Goal: Navigation & Orientation: Find specific page/section

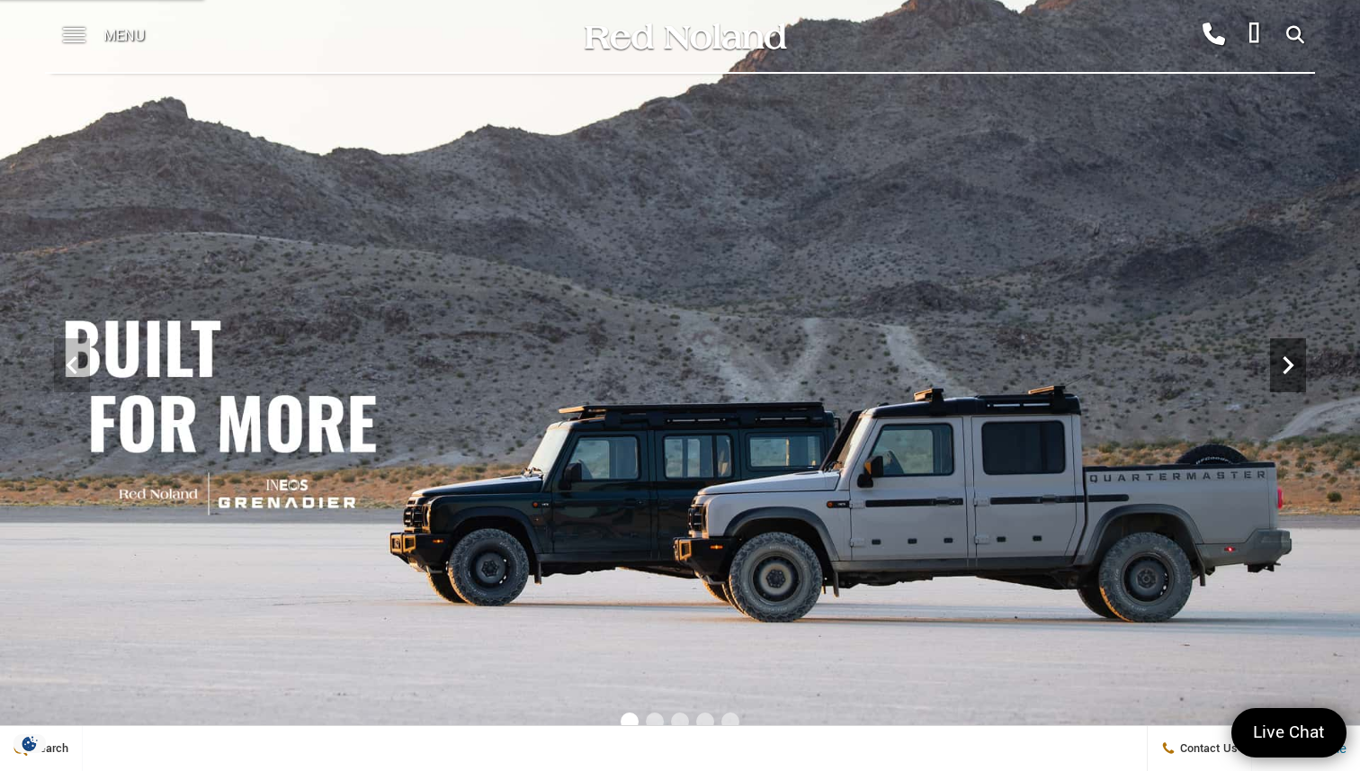
click at [1291, 380] on icon "Next" at bounding box center [1288, 365] width 36 height 36
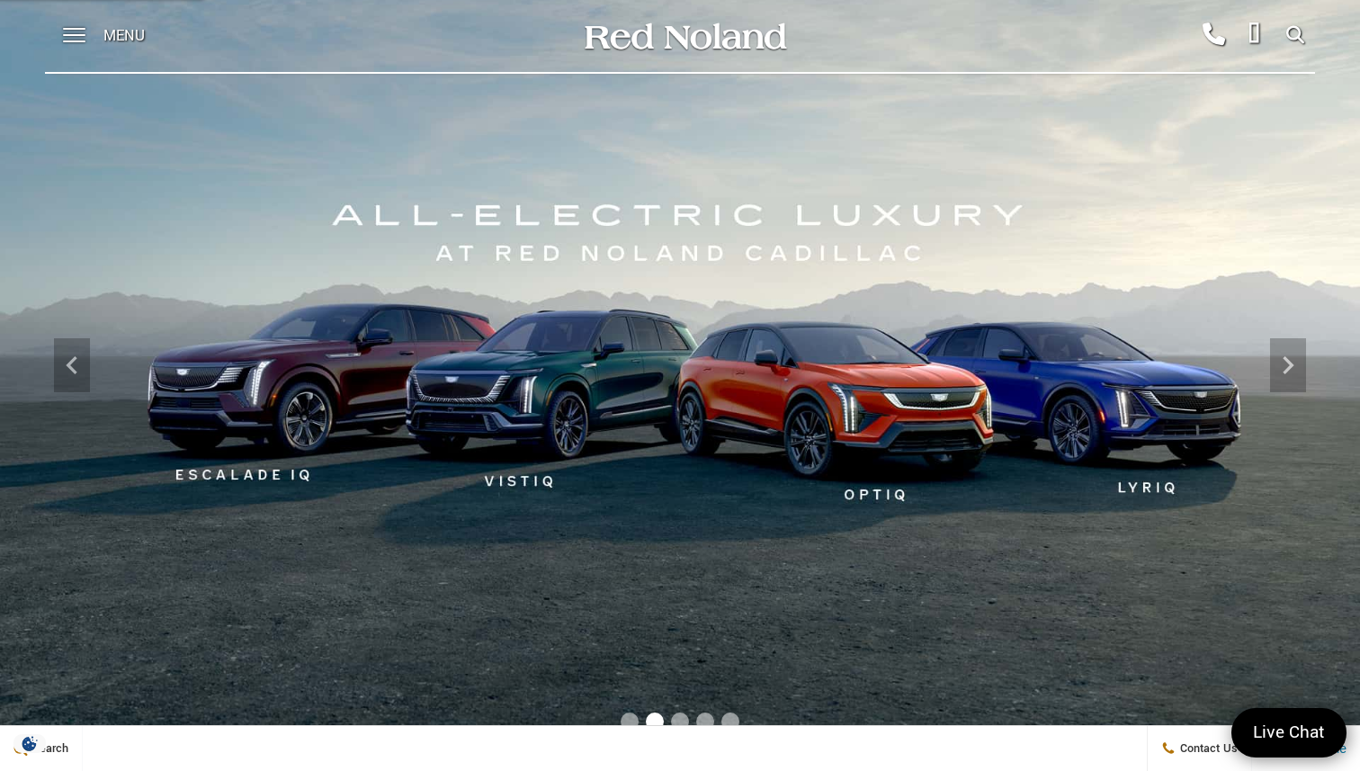
click at [91, 353] on img at bounding box center [680, 364] width 1360 height 765
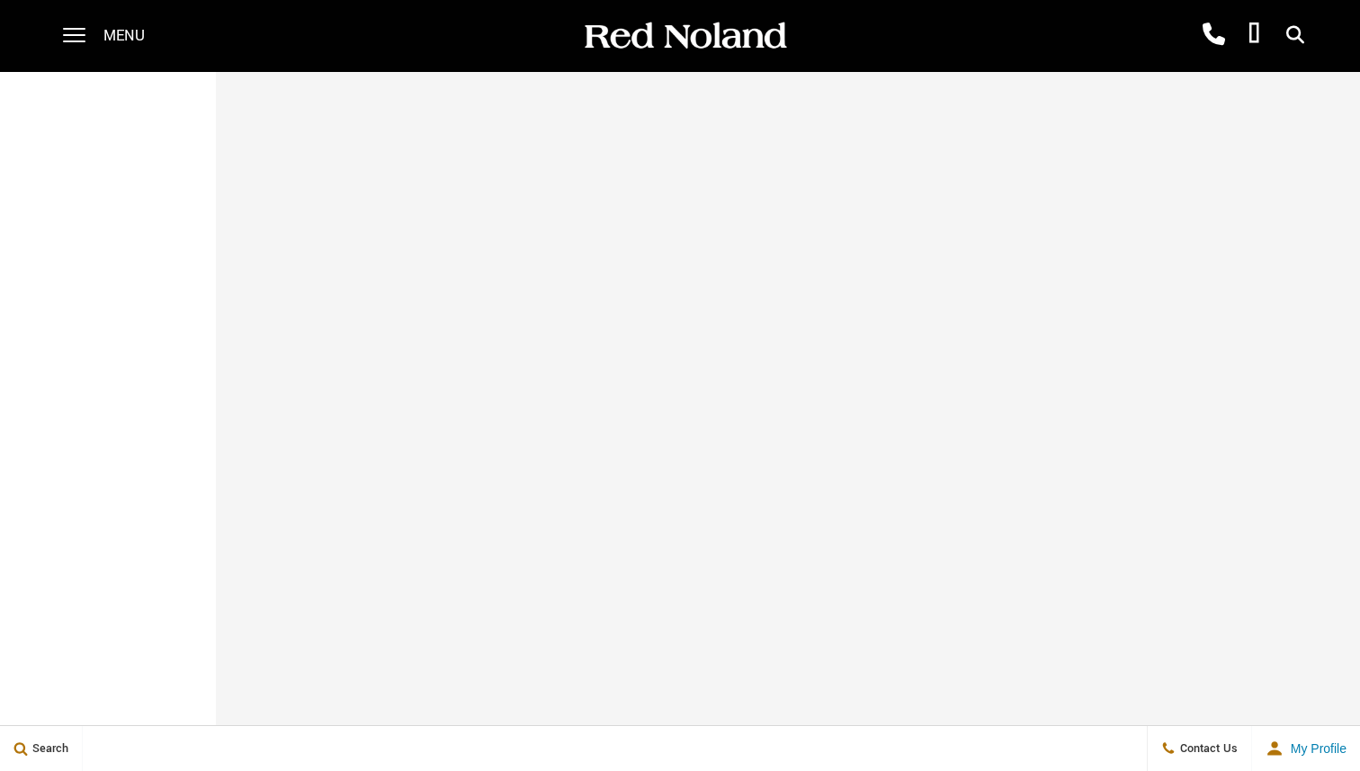
click at [64, 367] on div at bounding box center [680, 480] width 1360 height 816
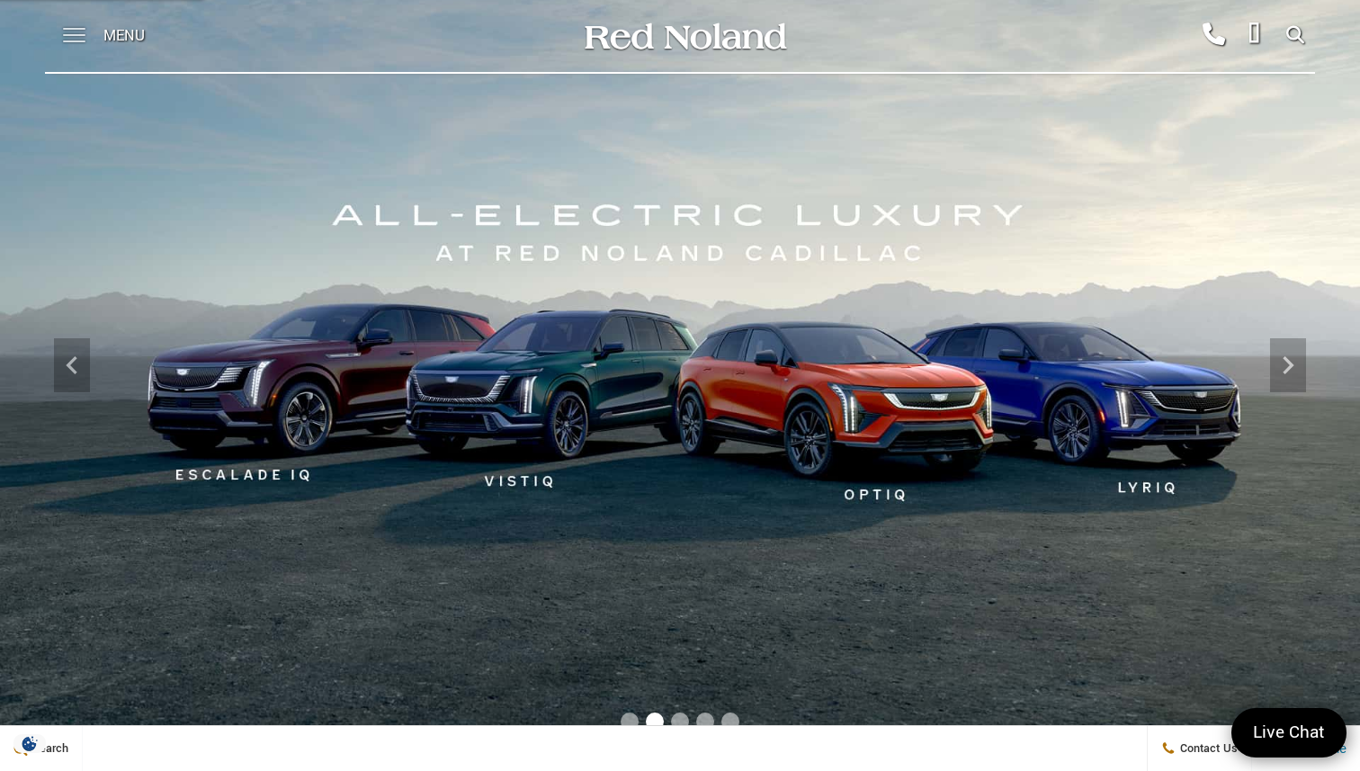
click at [81, 32] on span at bounding box center [74, 36] width 22 height 72
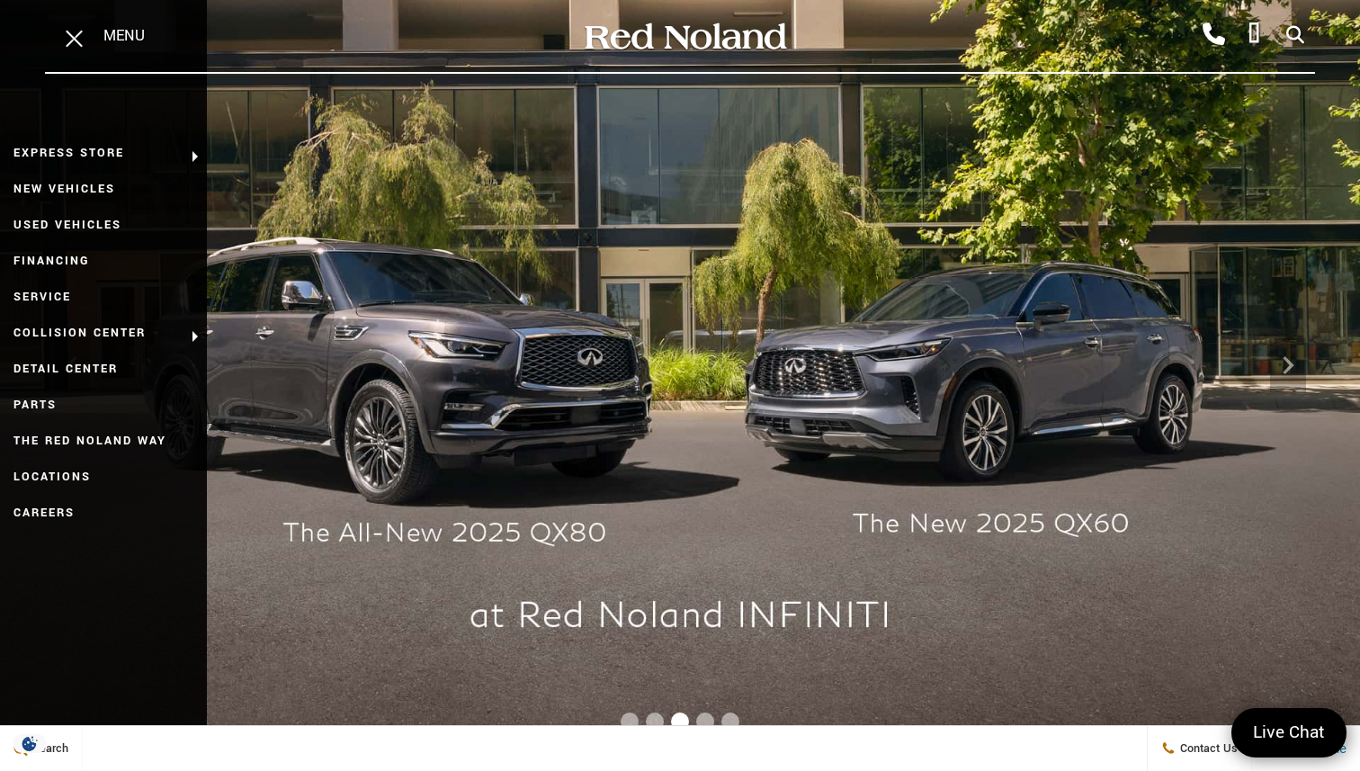
click at [281, 395] on img at bounding box center [680, 364] width 1360 height 765
